Goal: Download file/media

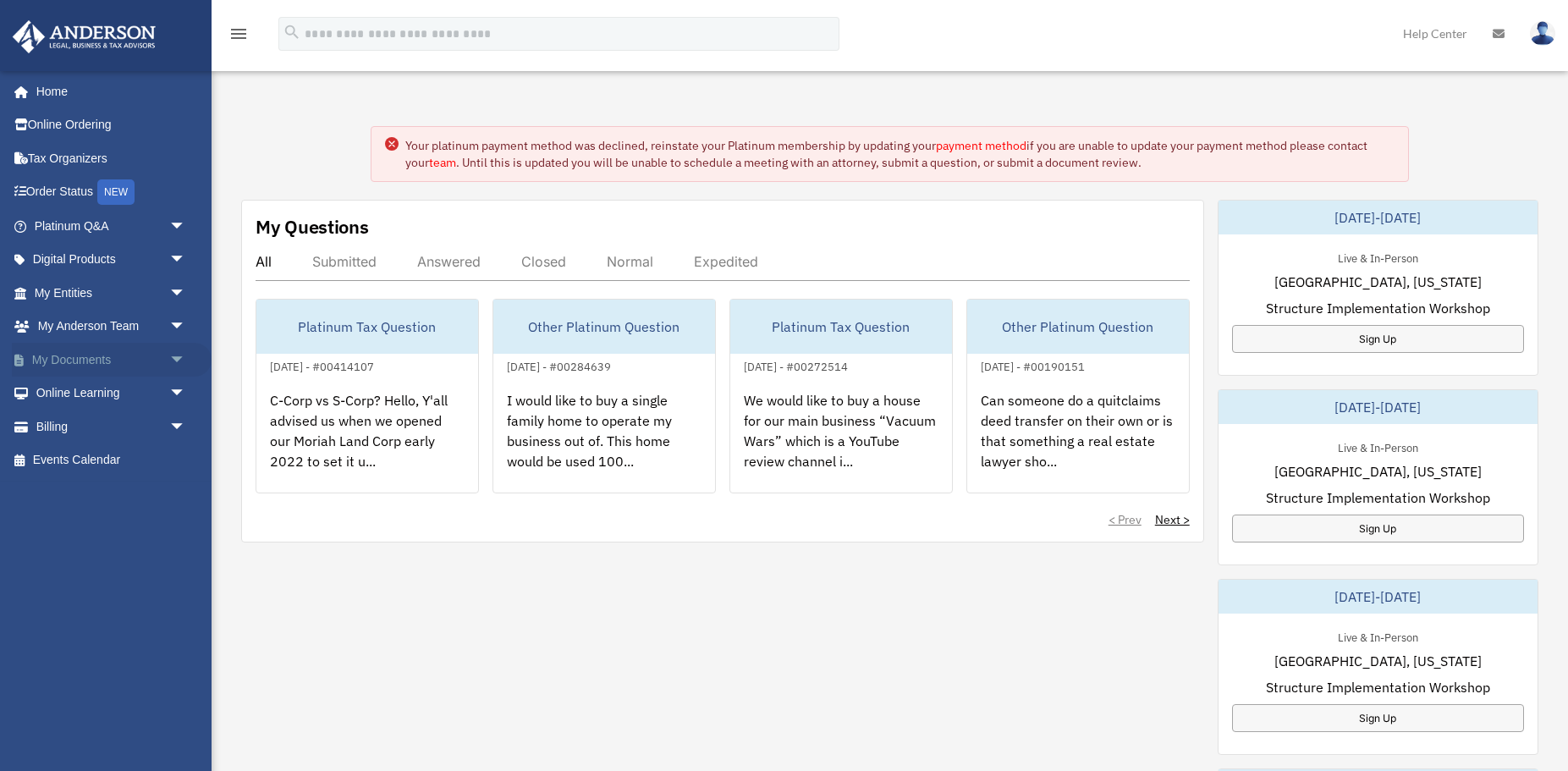
click at [88, 359] on link "My Documents arrow_drop_down" at bounding box center [112, 359] width 200 height 34
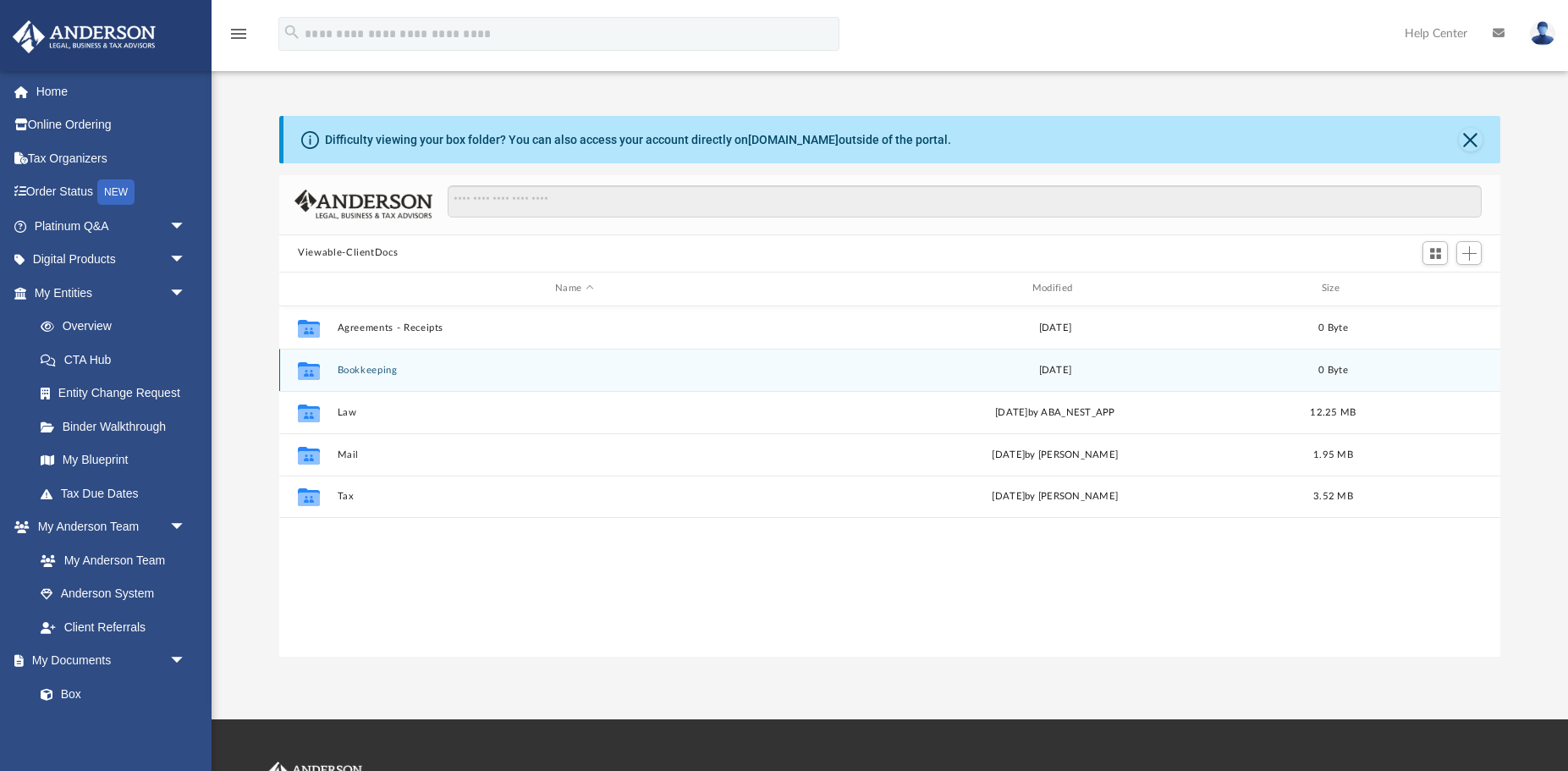
scroll to position [385, 1221]
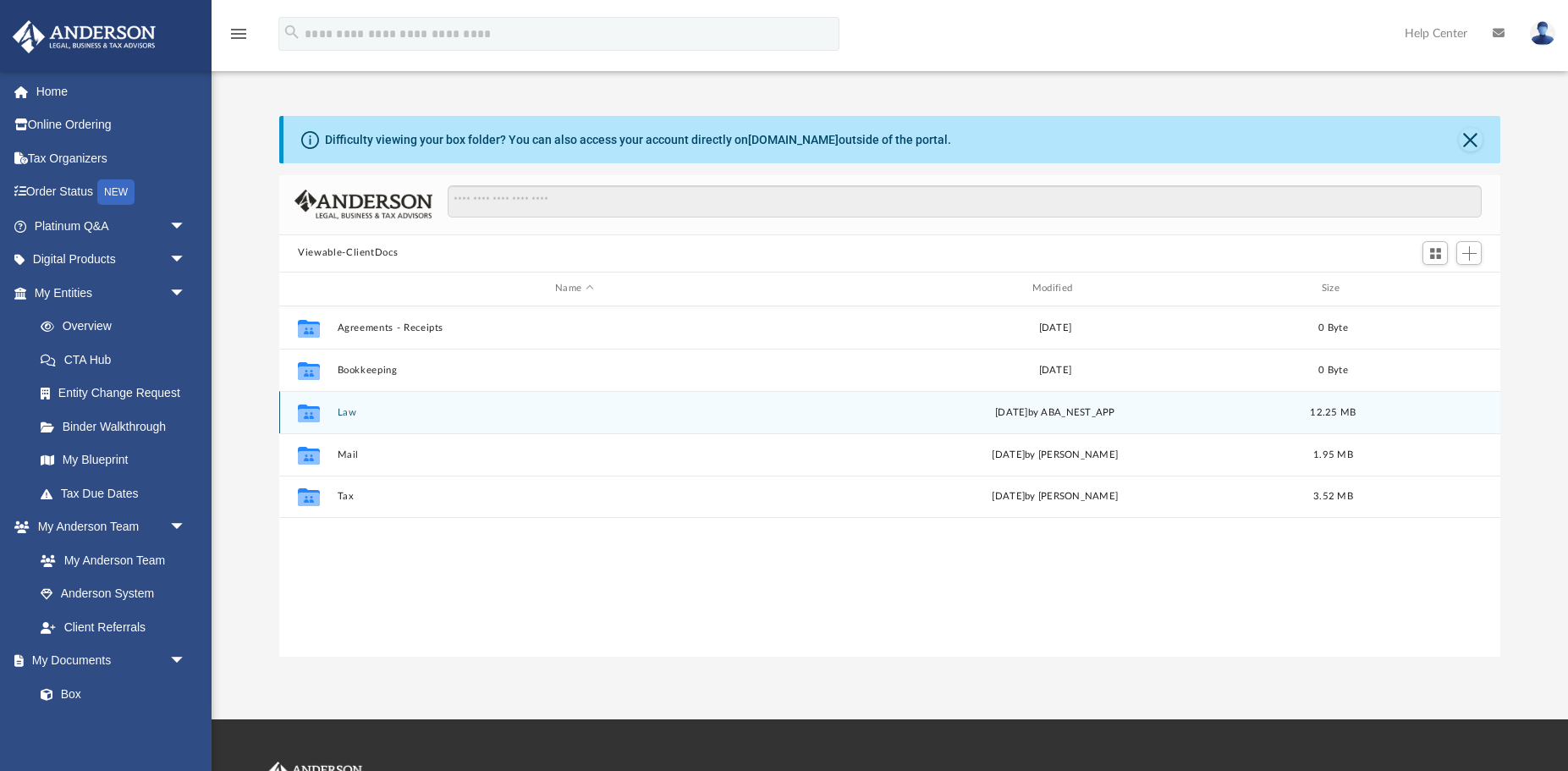
click at [399, 417] on button "Law" at bounding box center [574, 413] width 474 height 11
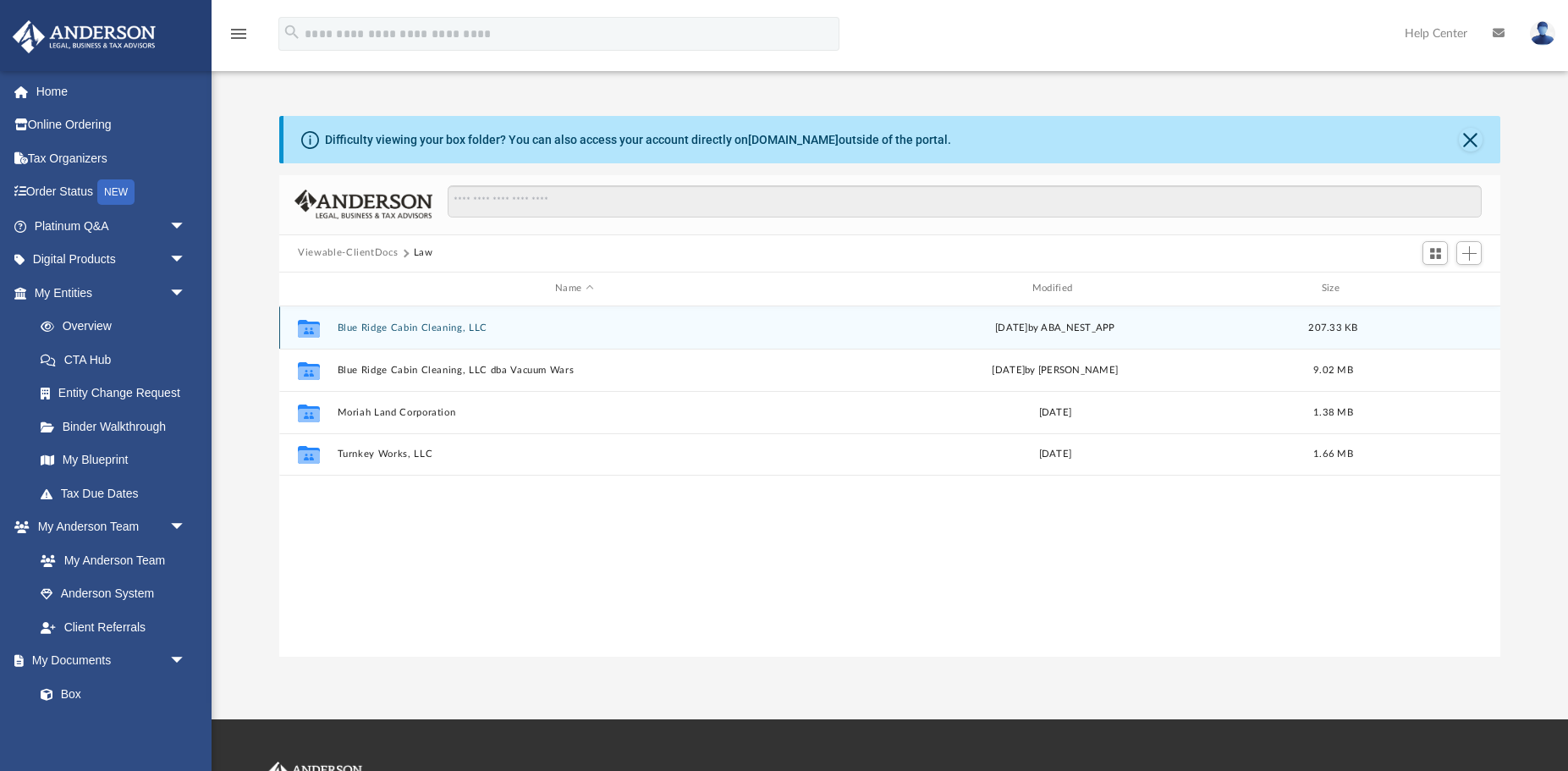
click at [401, 321] on div "Collaborated Folder Blue Ridge Cabin Cleaning, LLC Wed Mar 12 2025 by ABA_NEST_…" at bounding box center [890, 328] width 1221 height 42
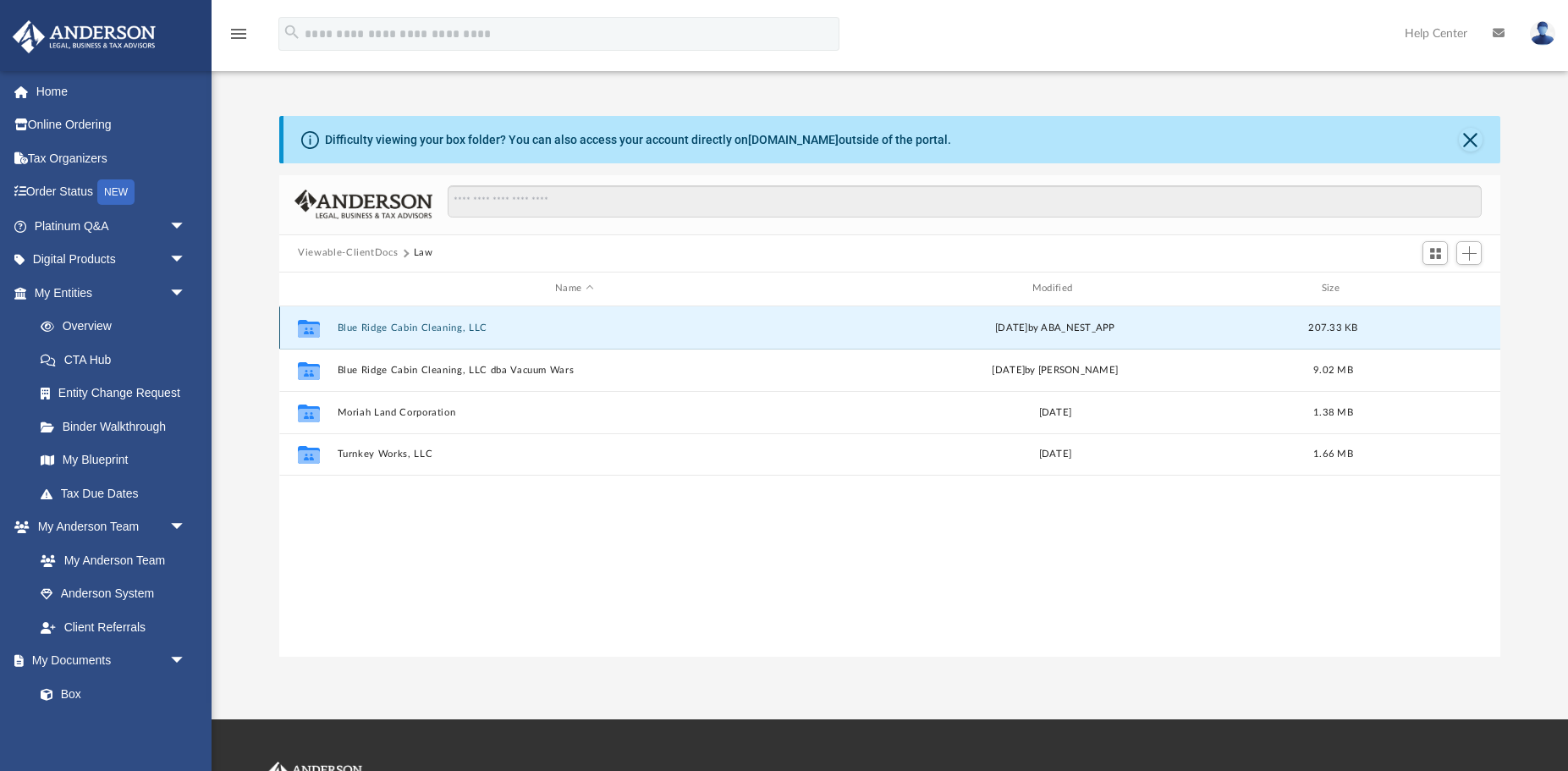
click at [431, 329] on button "Blue Ridge Cabin Cleaning, LLC" at bounding box center [574, 328] width 474 height 11
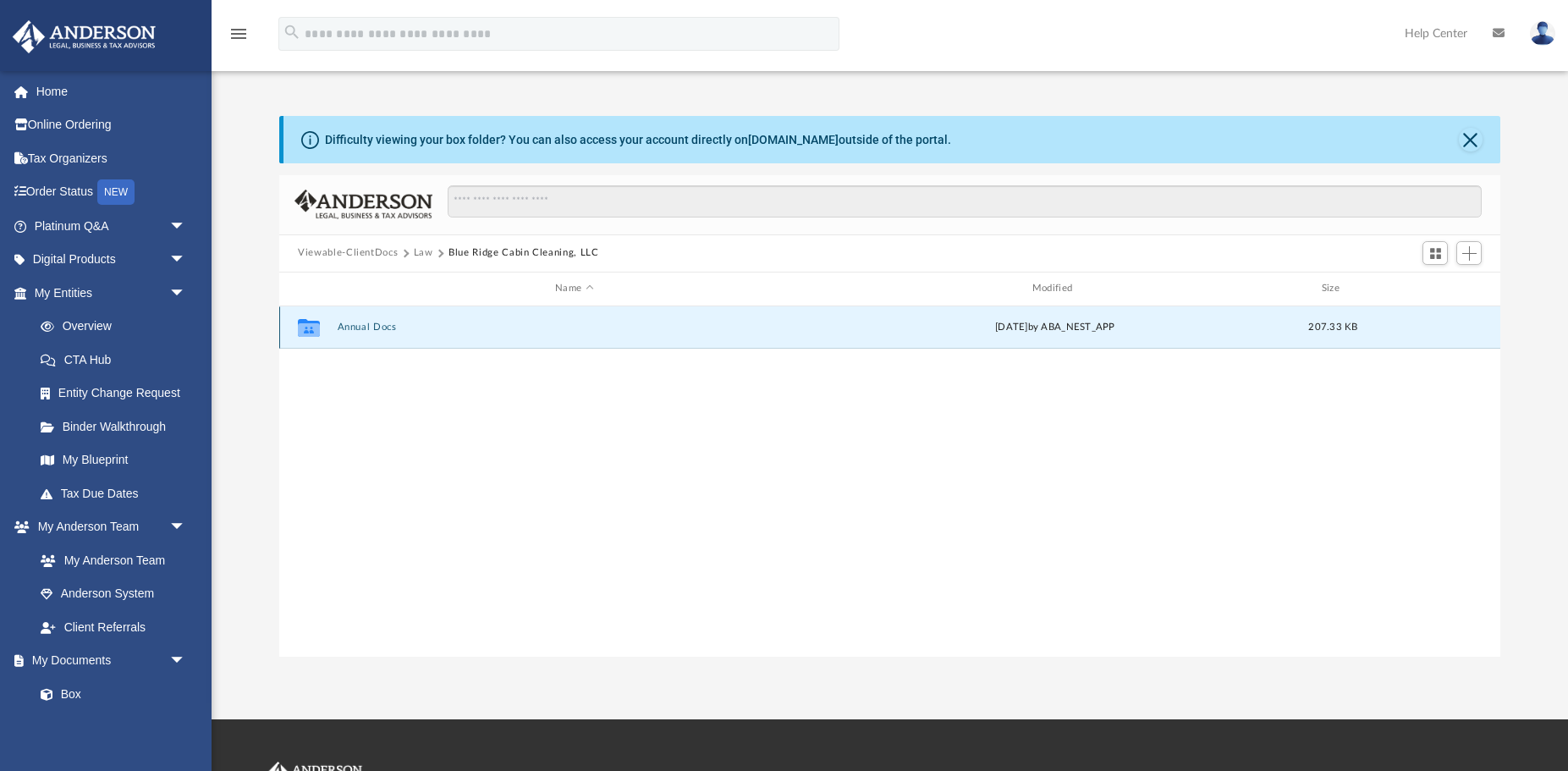
click at [431, 329] on button "Annual Docs" at bounding box center [574, 327] width 474 height 11
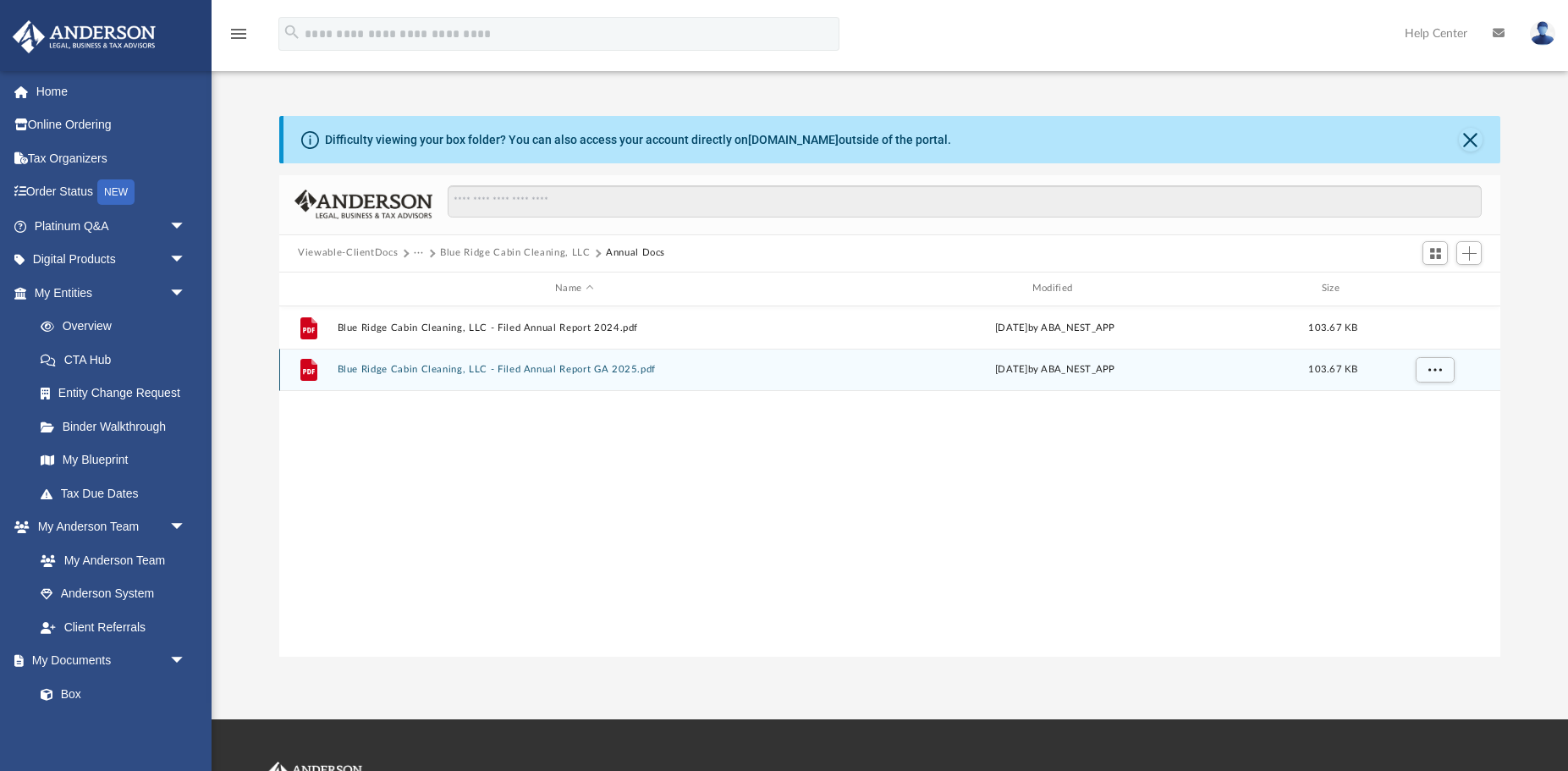
click at [608, 364] on div "File Blue Ridge Cabin Cleaning, LLC - Filed Annual Report GA 2025.pdf Wed Mar 1…" at bounding box center [890, 370] width 1221 height 42
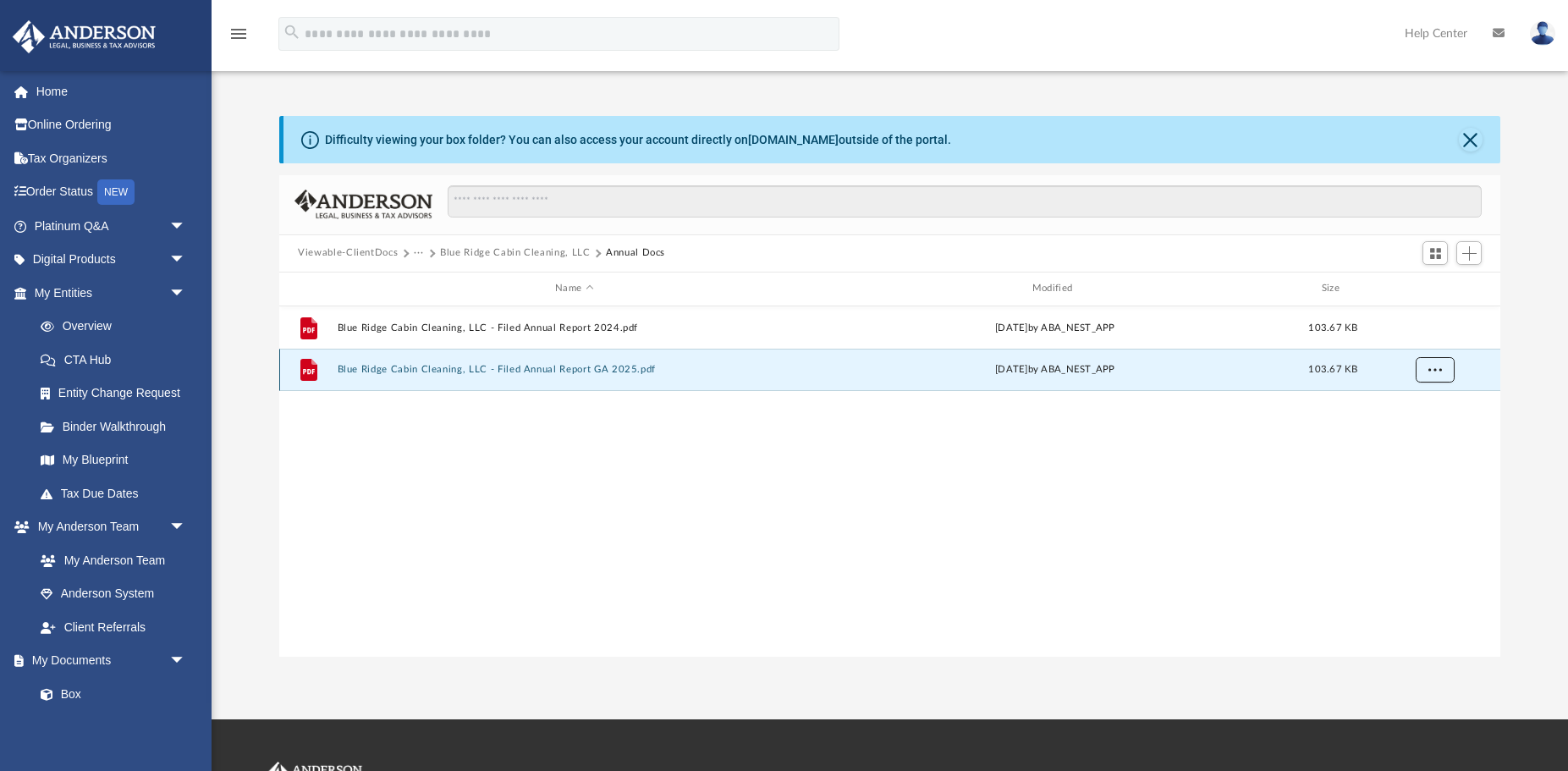
click at [1425, 371] on button "More options" at bounding box center [1435, 370] width 39 height 25
click at [1416, 440] on li "Download" at bounding box center [1420, 431] width 49 height 18
click at [1430, 378] on button "More options" at bounding box center [1435, 370] width 39 height 25
click at [1416, 428] on li "Download" at bounding box center [1420, 431] width 49 height 18
click at [530, 255] on button "Blue Ridge Cabin Cleaning, LLC" at bounding box center [515, 252] width 151 height 15
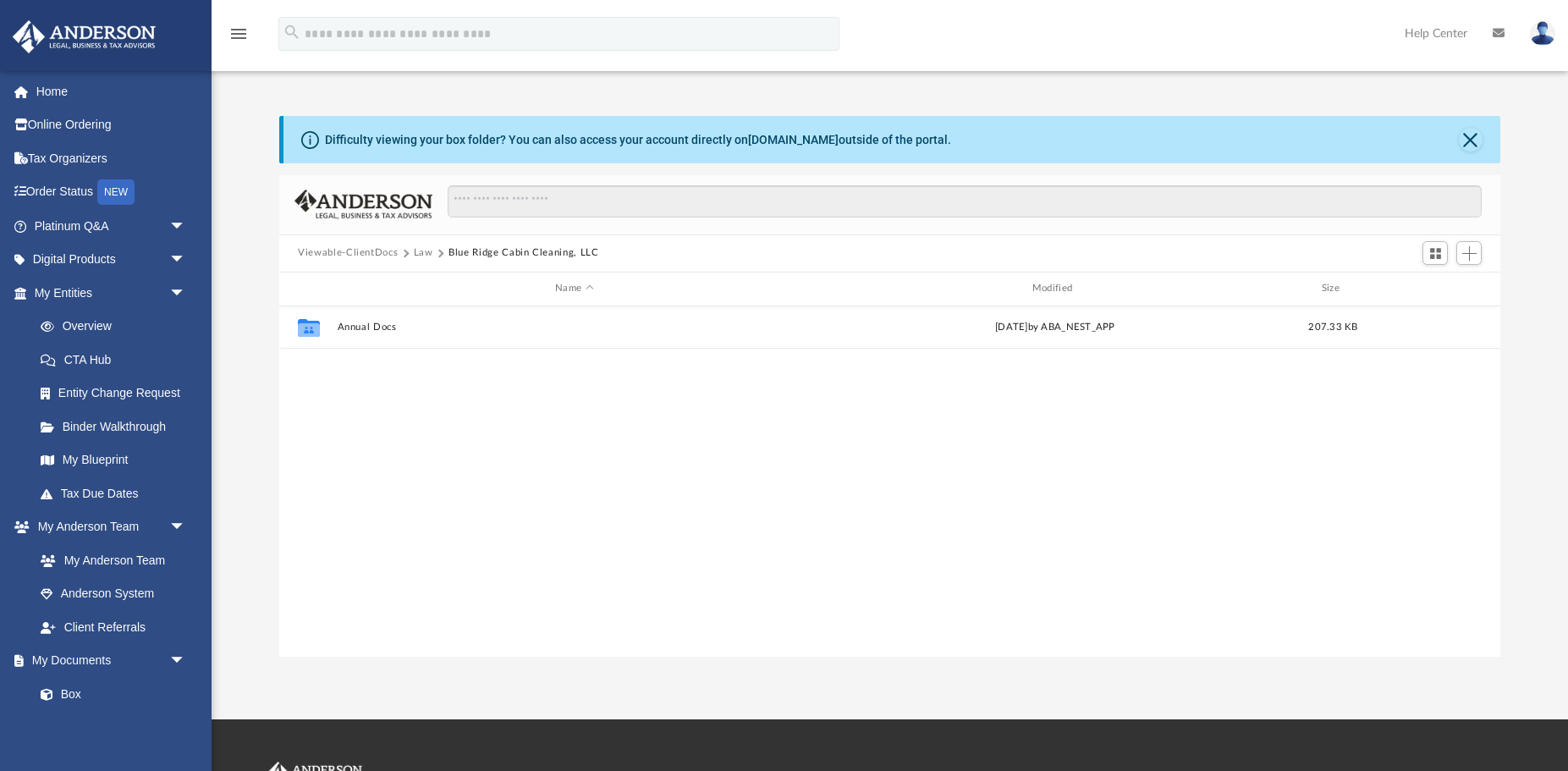
click at [417, 252] on button "Law" at bounding box center [423, 252] width 19 height 15
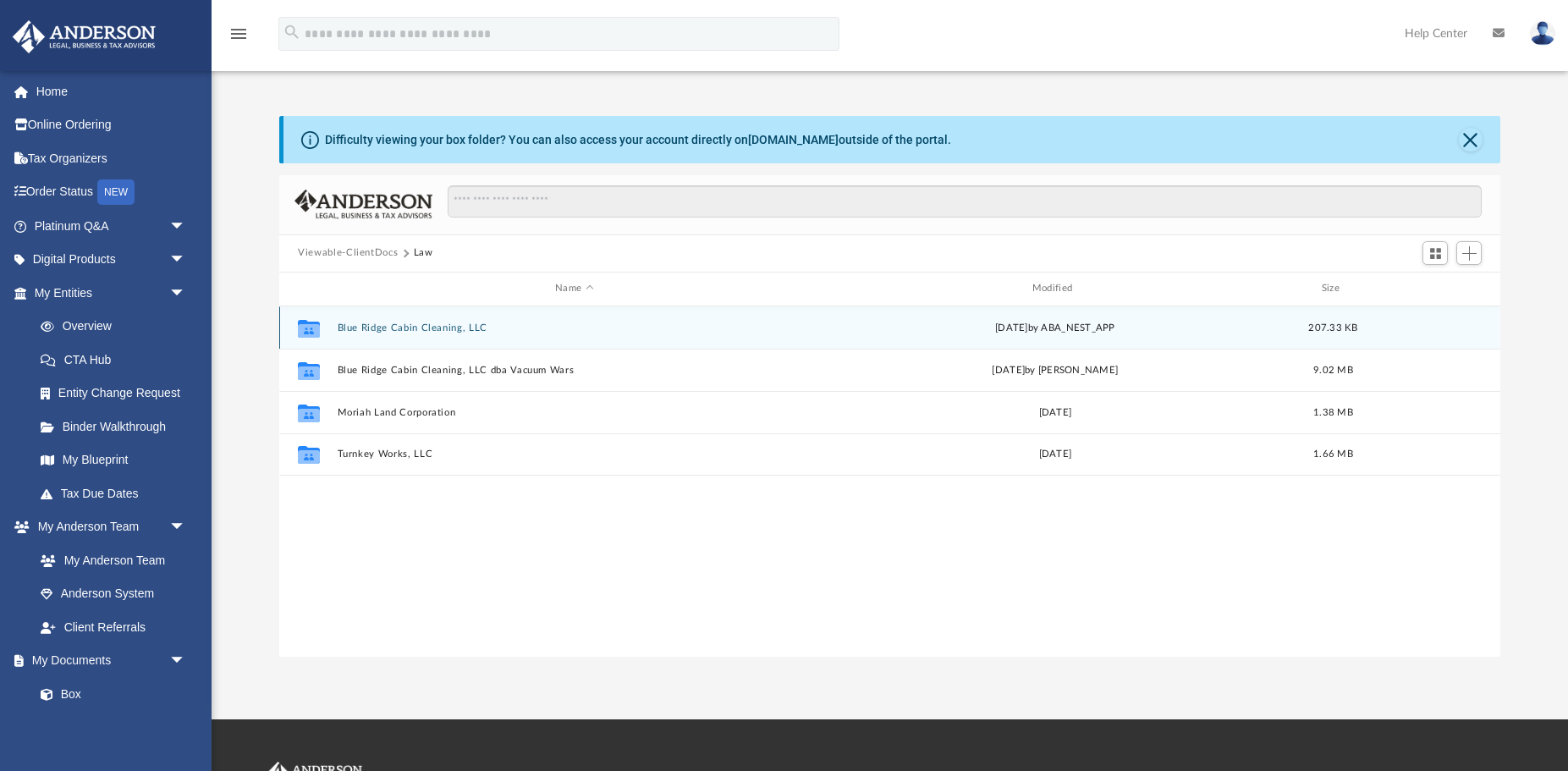
click at [413, 336] on div "Collaborated Folder Blue Ridge Cabin Cleaning, LLC Wed Mar 12 2025 by ABA_NEST_…" at bounding box center [890, 328] width 1221 height 42
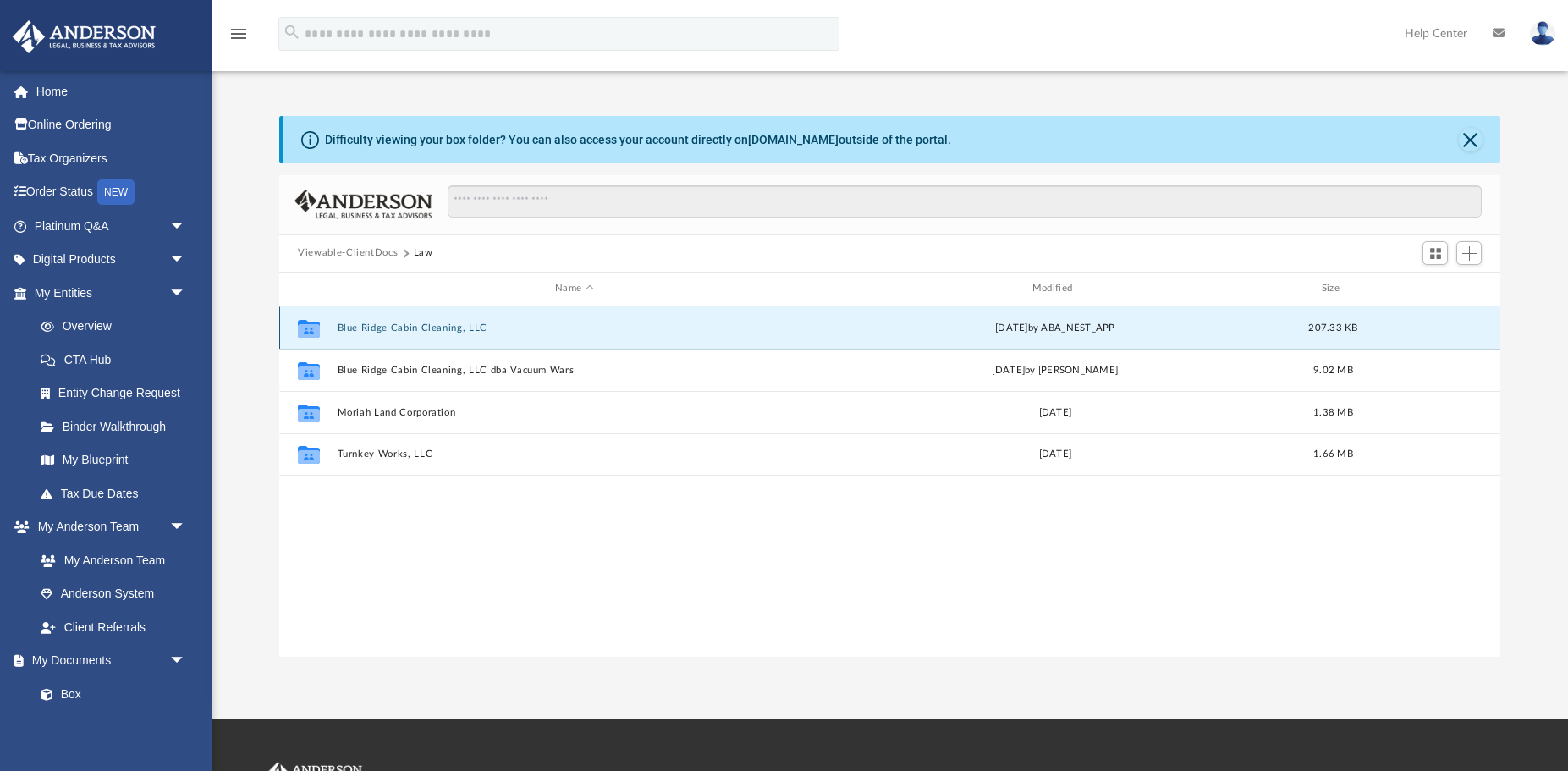
click at [422, 329] on button "Blue Ridge Cabin Cleaning, LLC" at bounding box center [574, 328] width 474 height 11
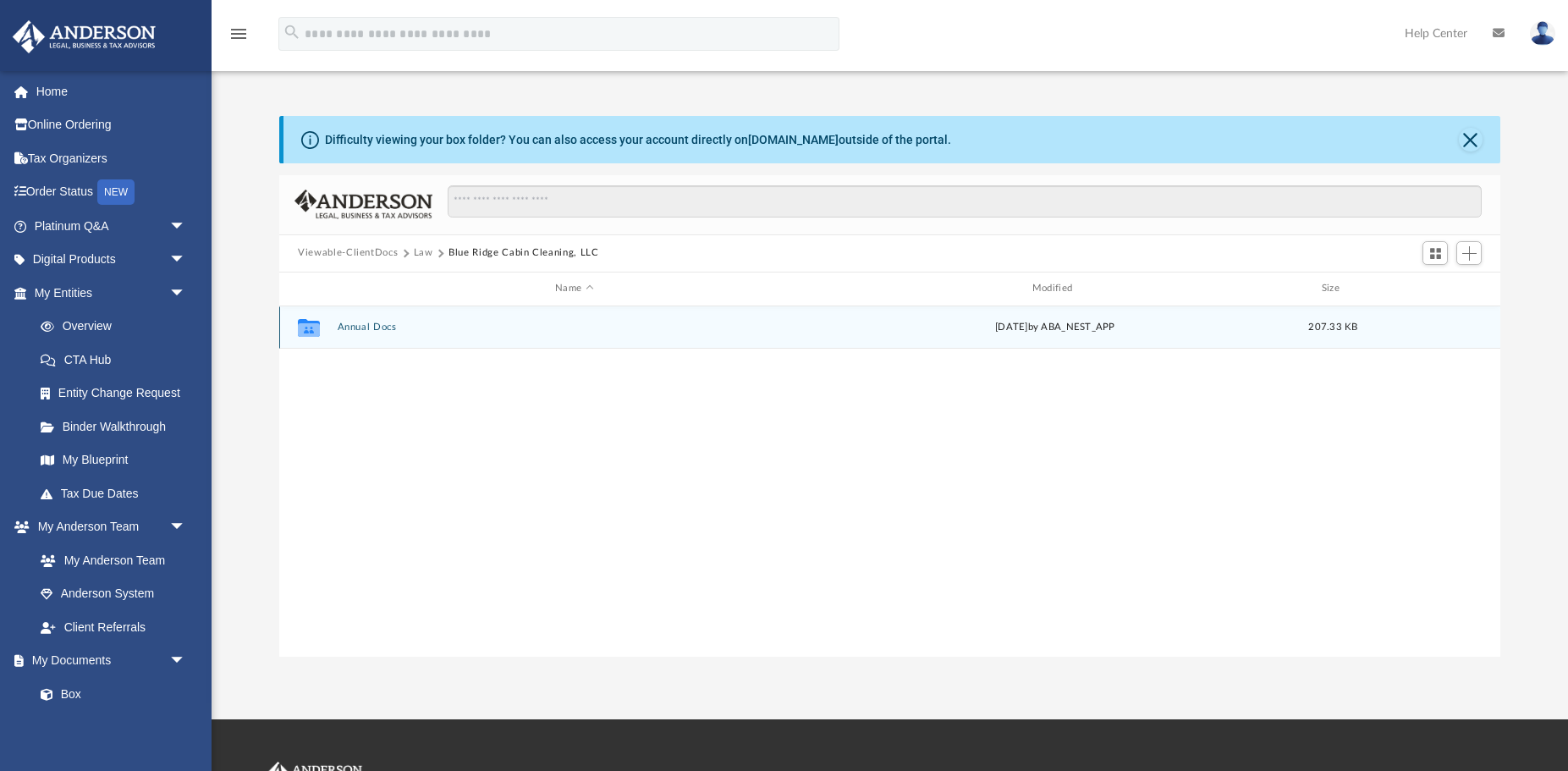
click at [388, 327] on button "Annual Docs" at bounding box center [574, 327] width 474 height 11
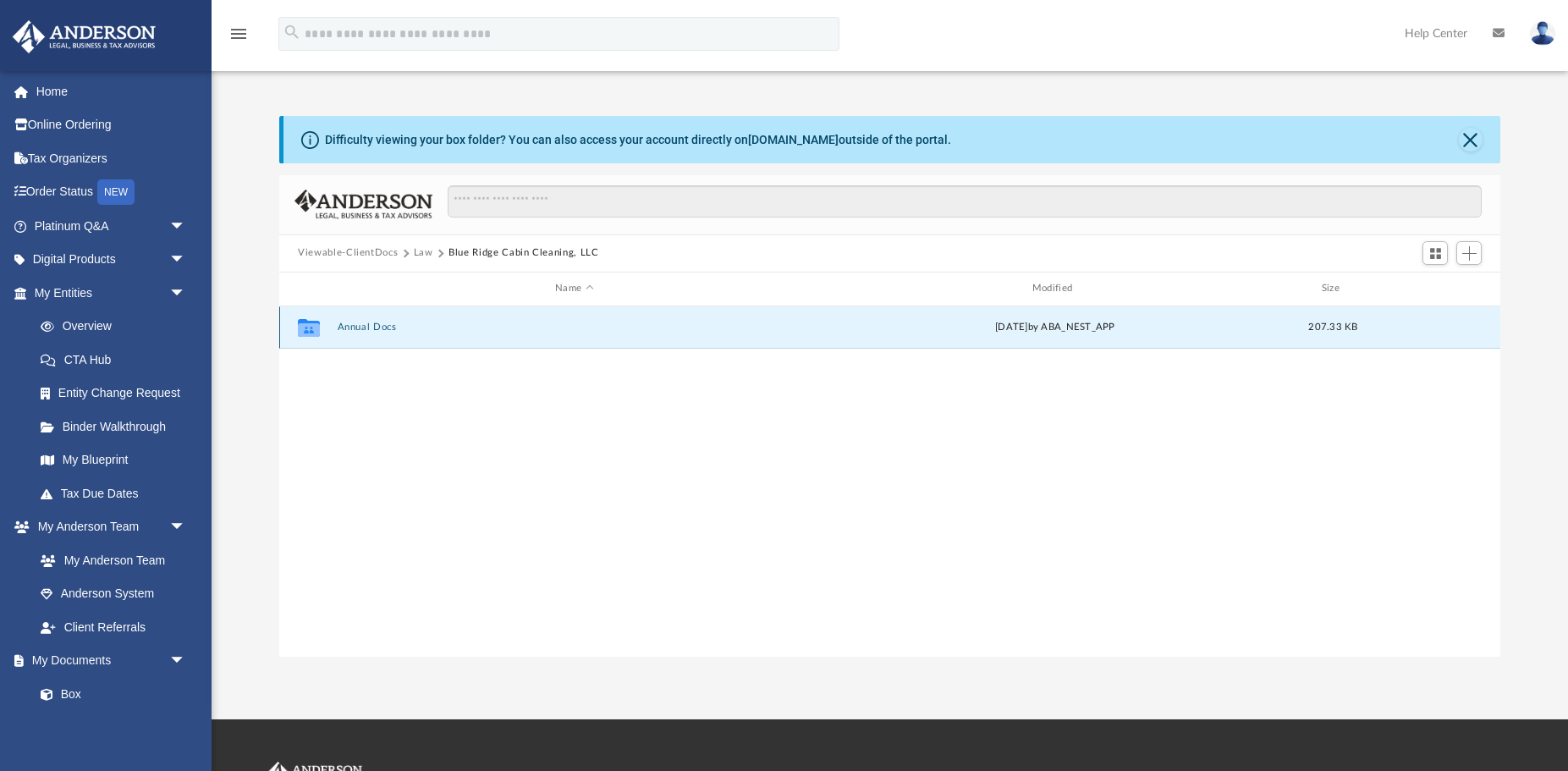
click at [388, 327] on button "Annual Docs" at bounding box center [574, 327] width 474 height 11
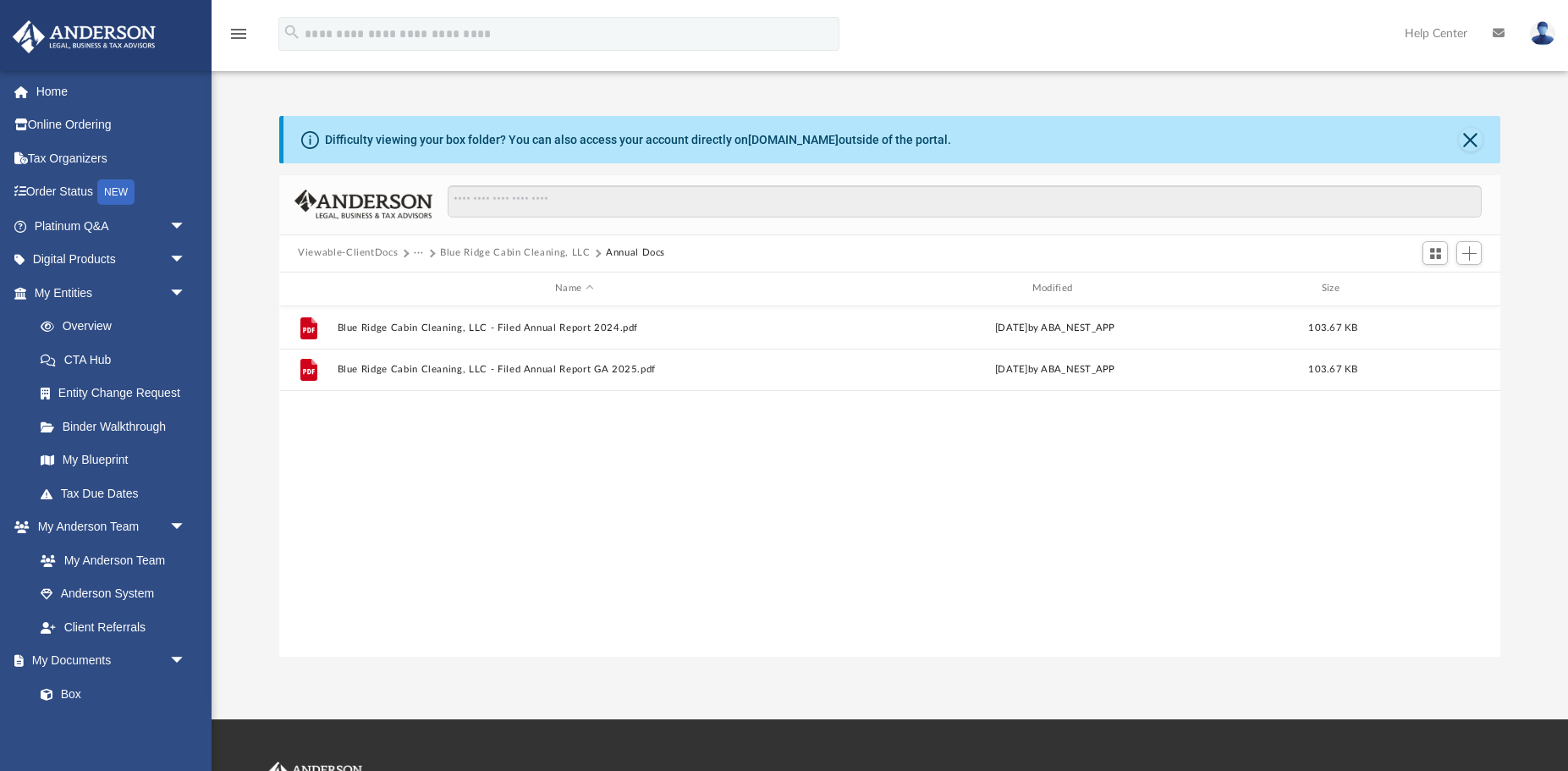
click at [484, 249] on button "Blue Ridge Cabin Cleaning, LLC" at bounding box center [515, 252] width 151 height 15
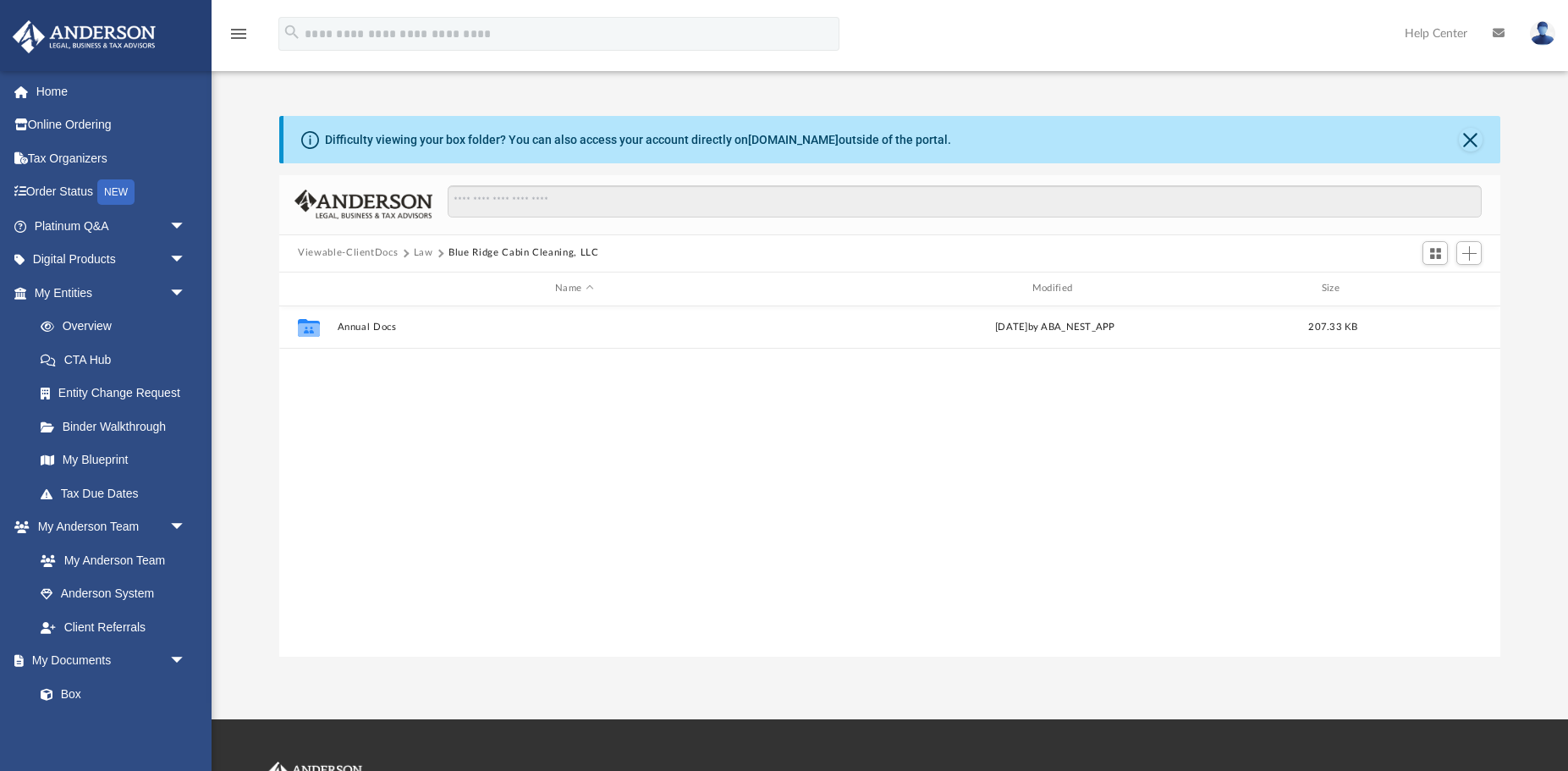
click at [425, 249] on button "Law" at bounding box center [423, 252] width 19 height 15
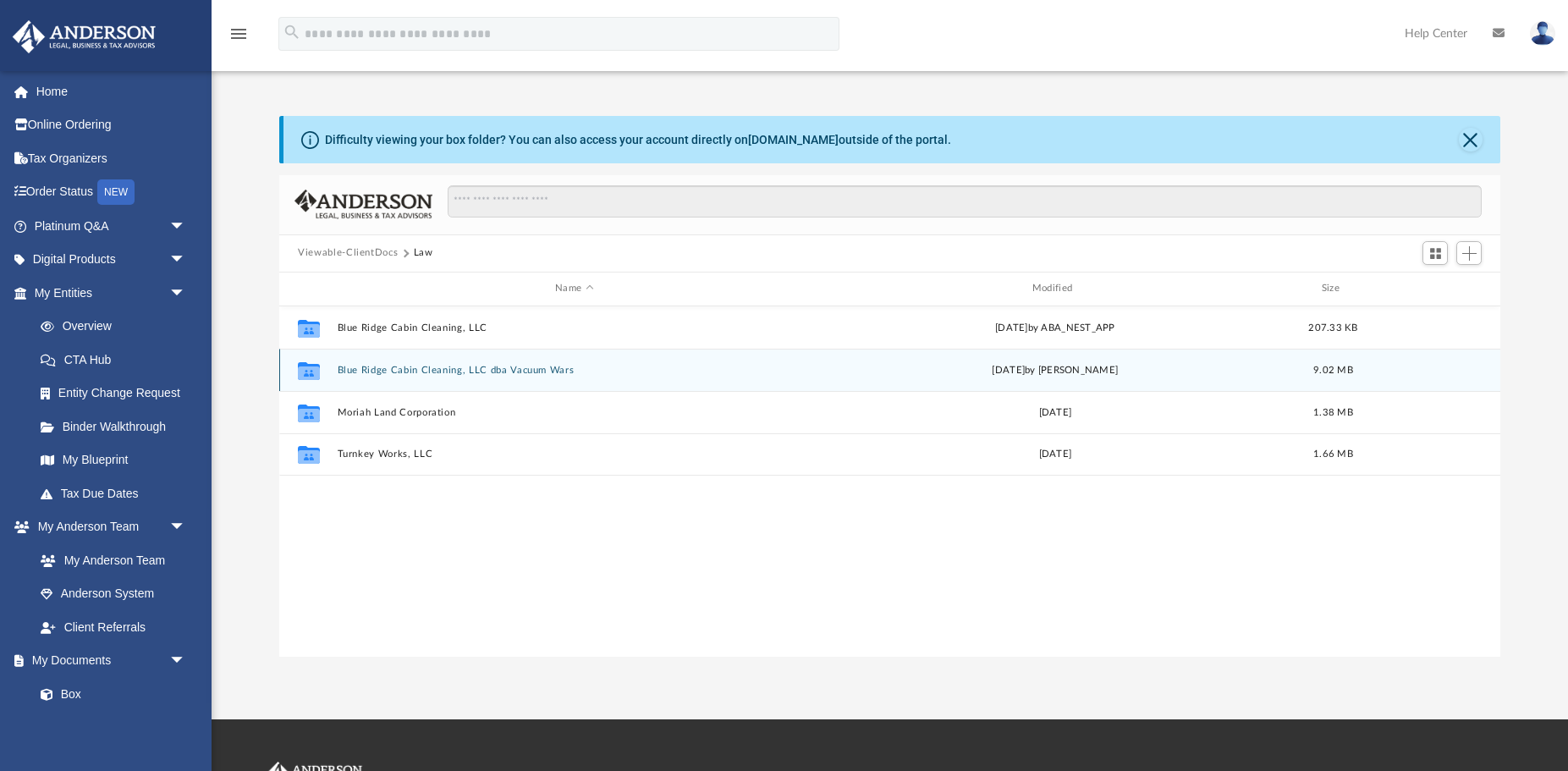
click at [412, 374] on button "Blue Ridge Cabin Cleaning, LLC dba Vacuum Wars" at bounding box center [574, 370] width 474 height 11
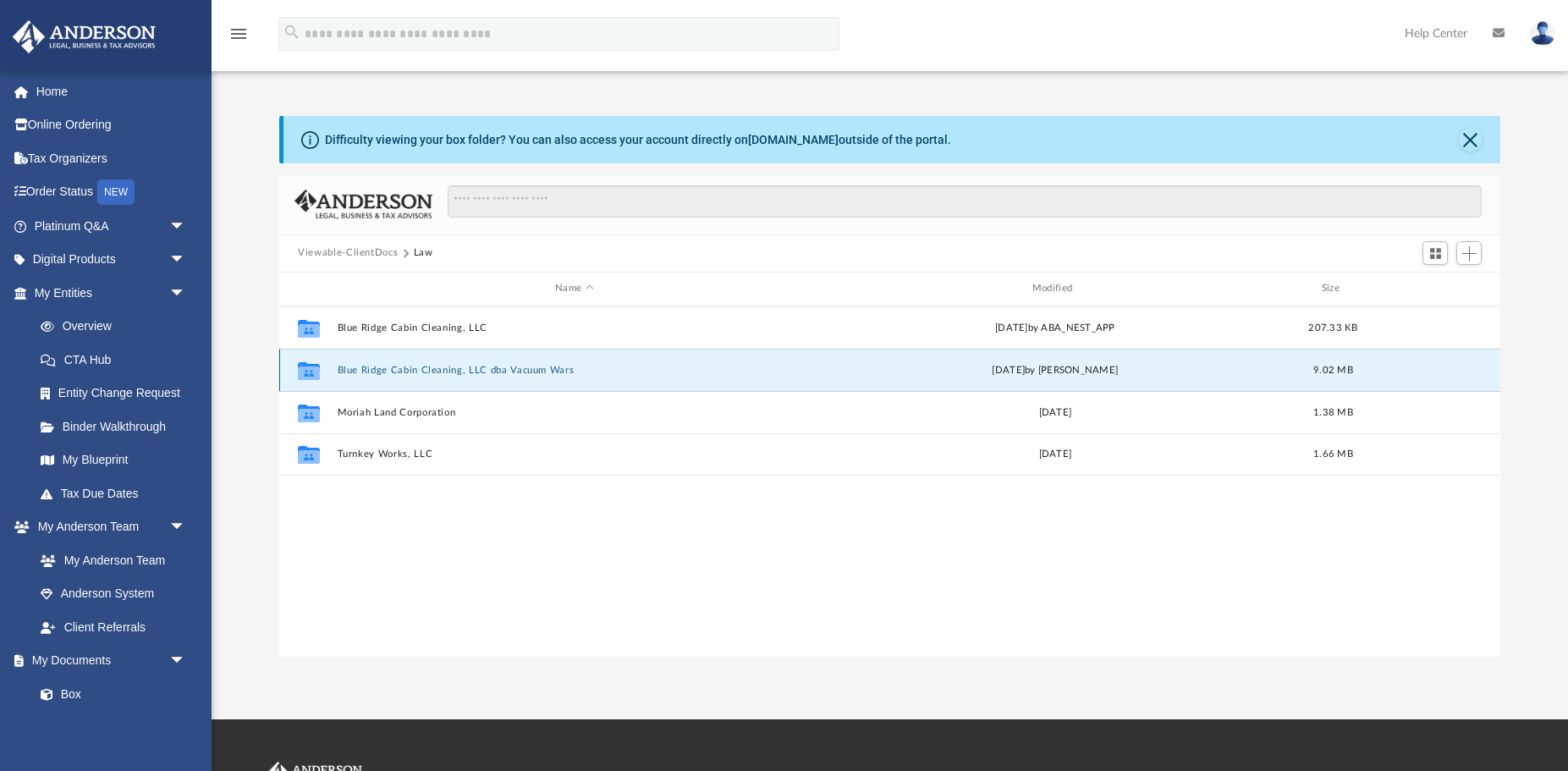
click at [412, 374] on button "Blue Ridge Cabin Cleaning, LLC dba Vacuum Wars" at bounding box center [574, 370] width 474 height 11
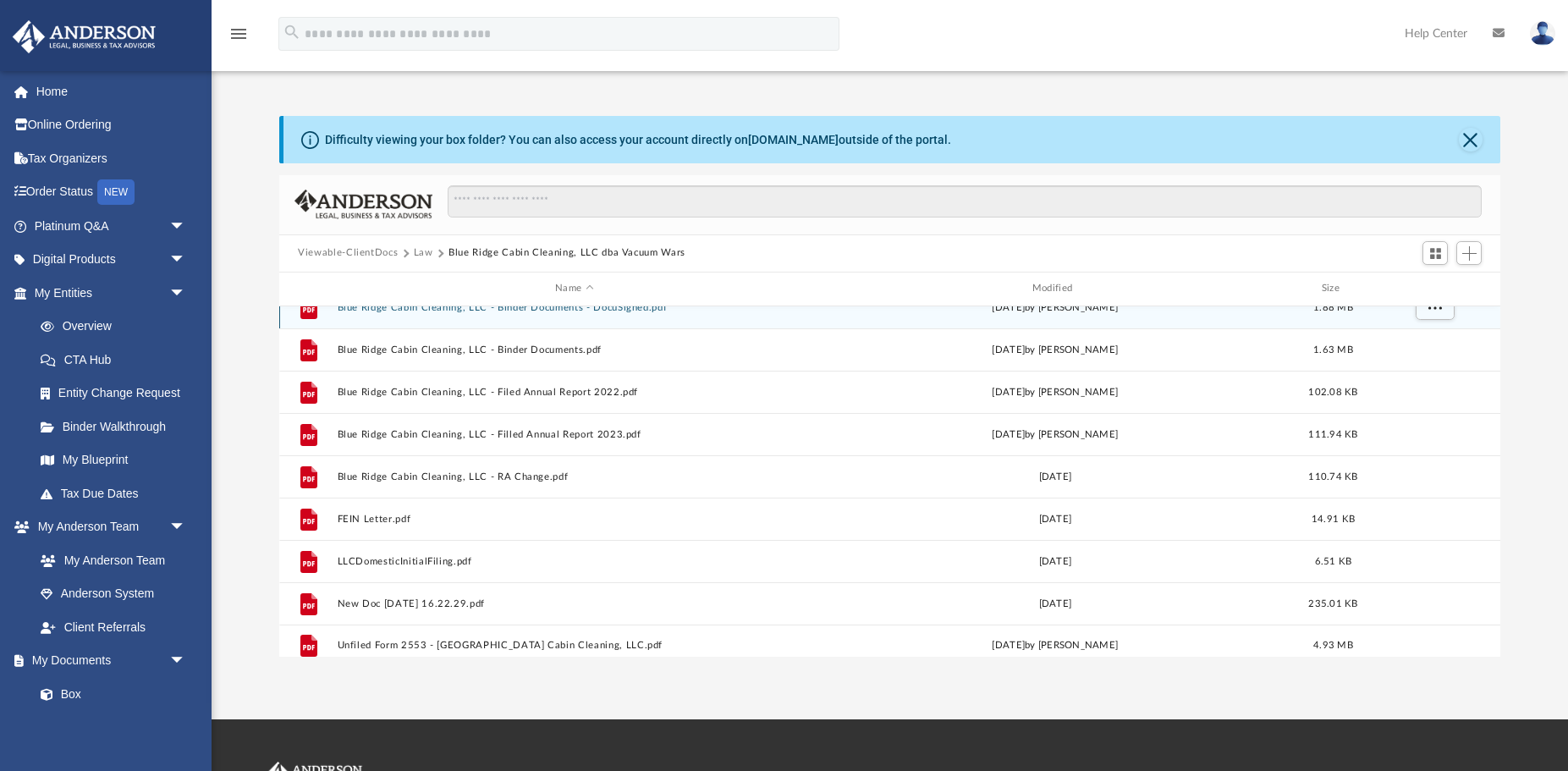
scroll to position [31, 0]
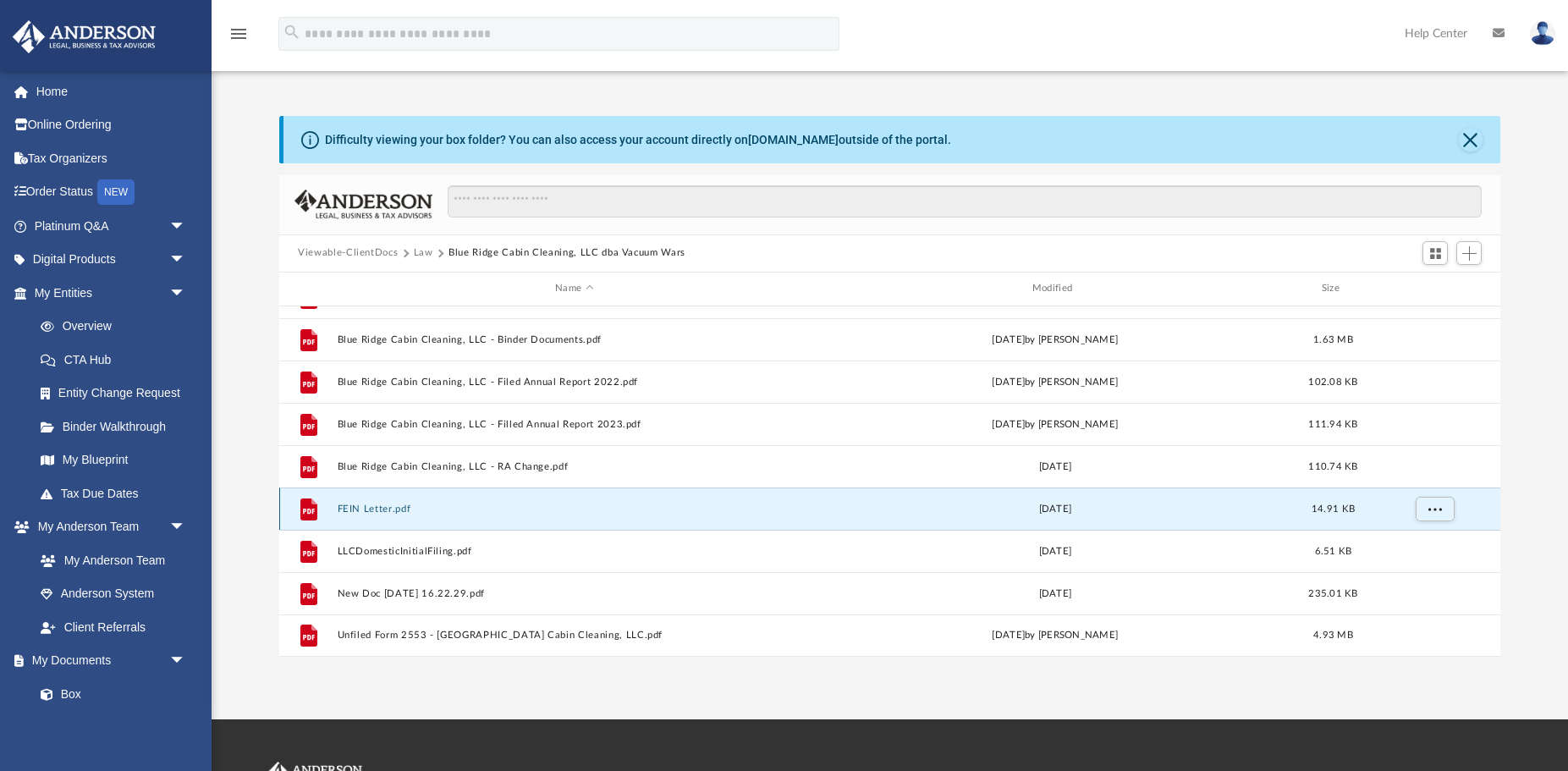
click at [385, 513] on button "FEIN Letter.pdf" at bounding box center [574, 509] width 474 height 11
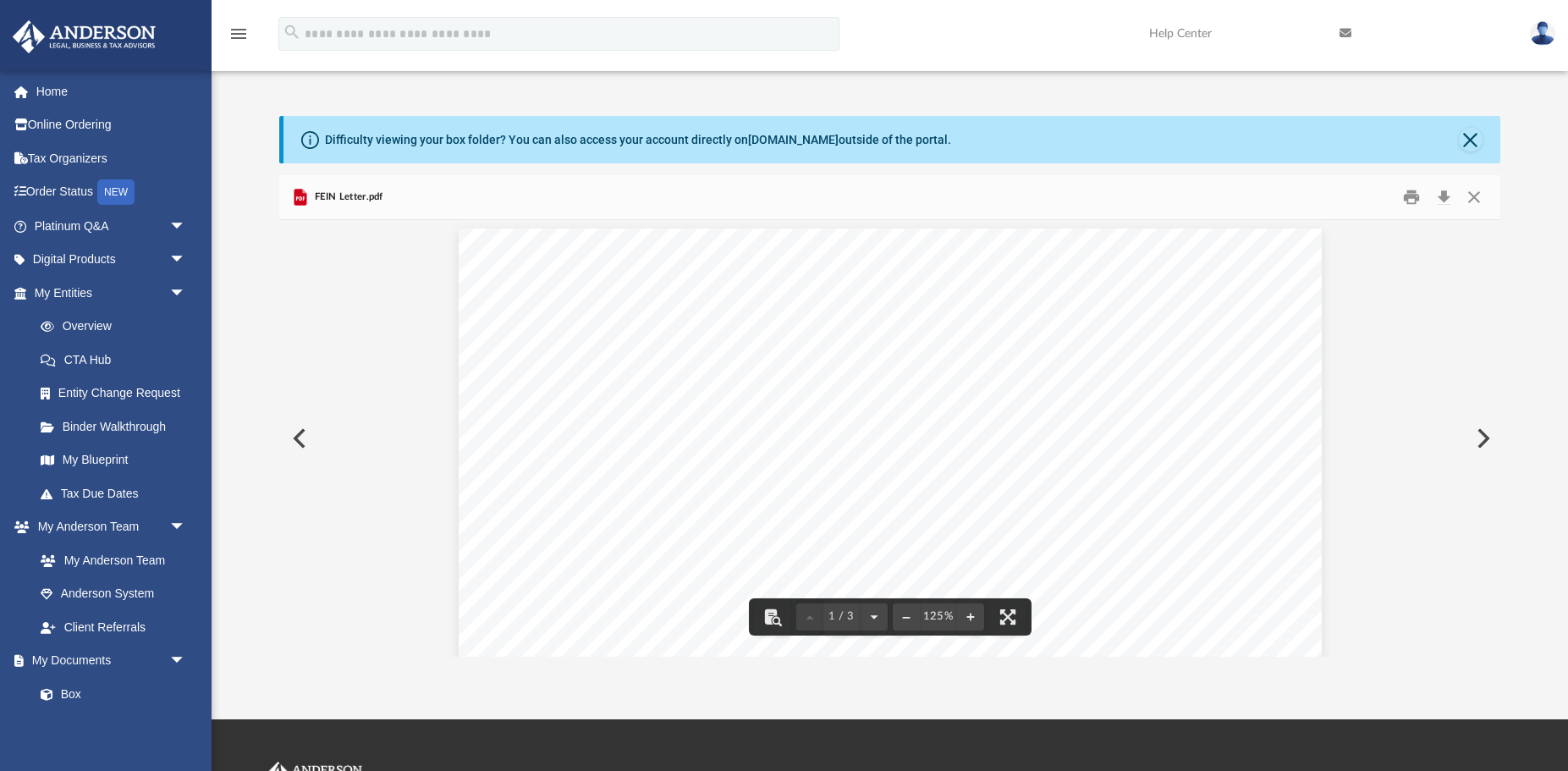
scroll to position [0, 0]
click at [1446, 197] on button "Download" at bounding box center [1444, 197] width 31 height 26
